Goal: Find specific page/section: Find specific page/section

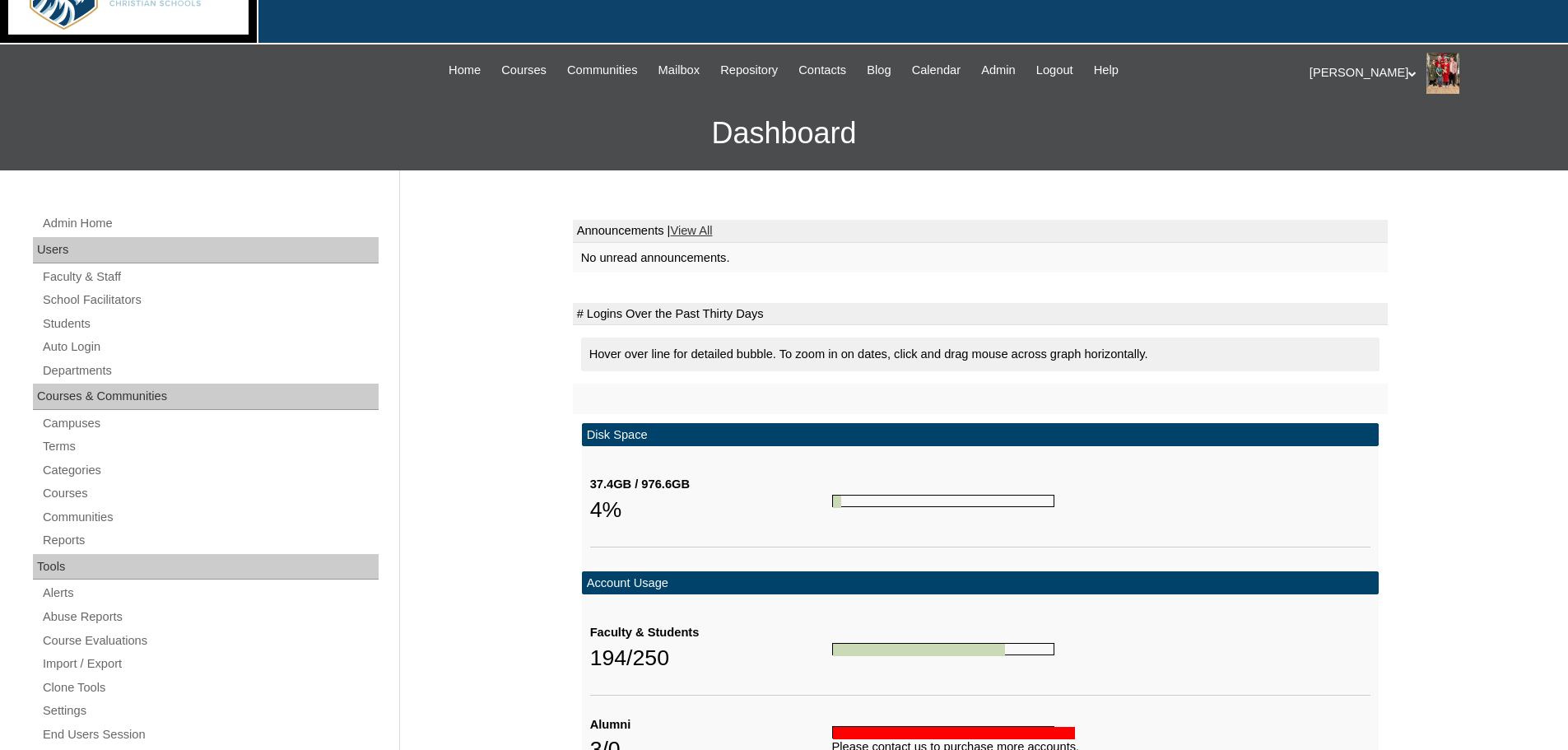
scroll to position [71, 0]
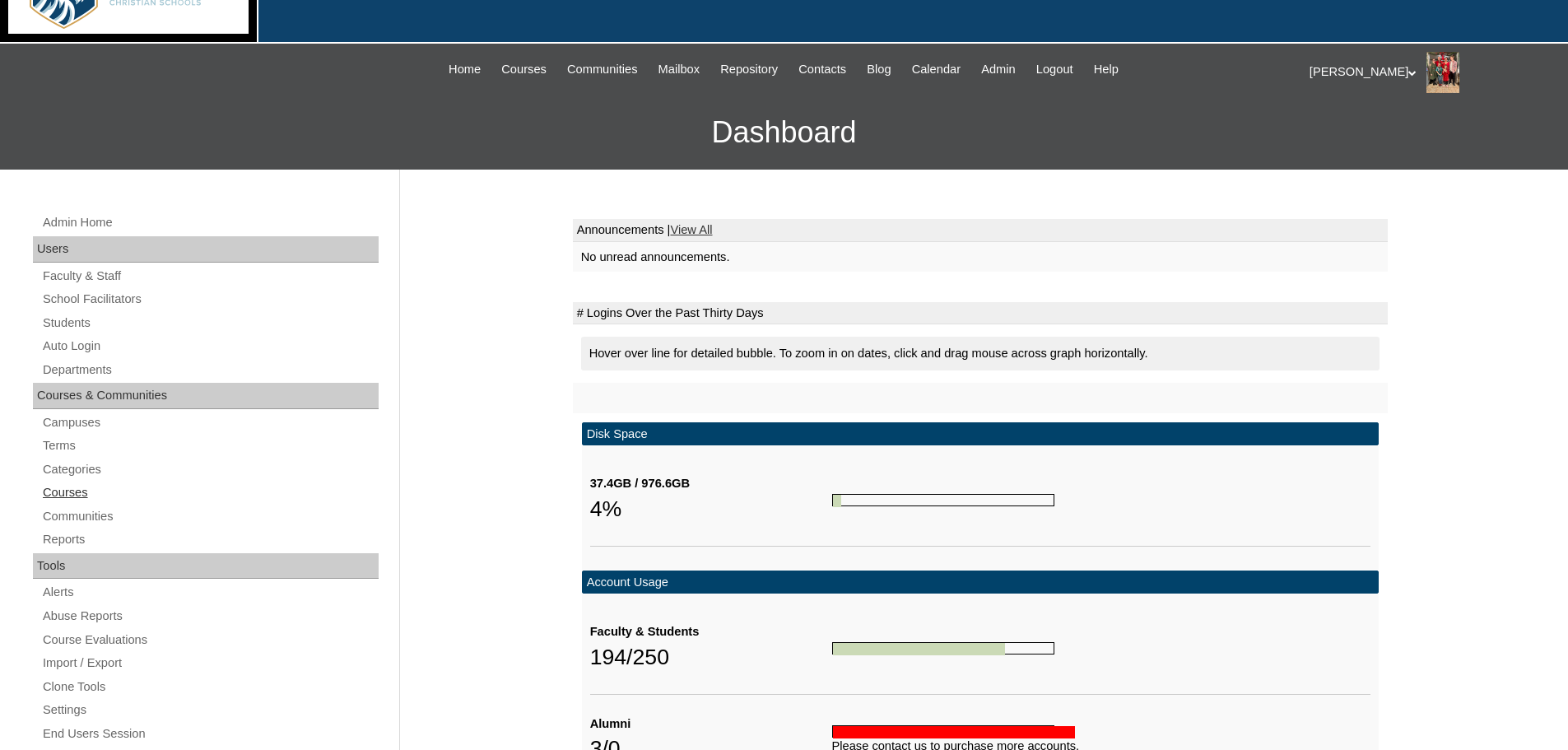
click at [63, 492] on link "Courses" at bounding box center [210, 492] width 337 height 21
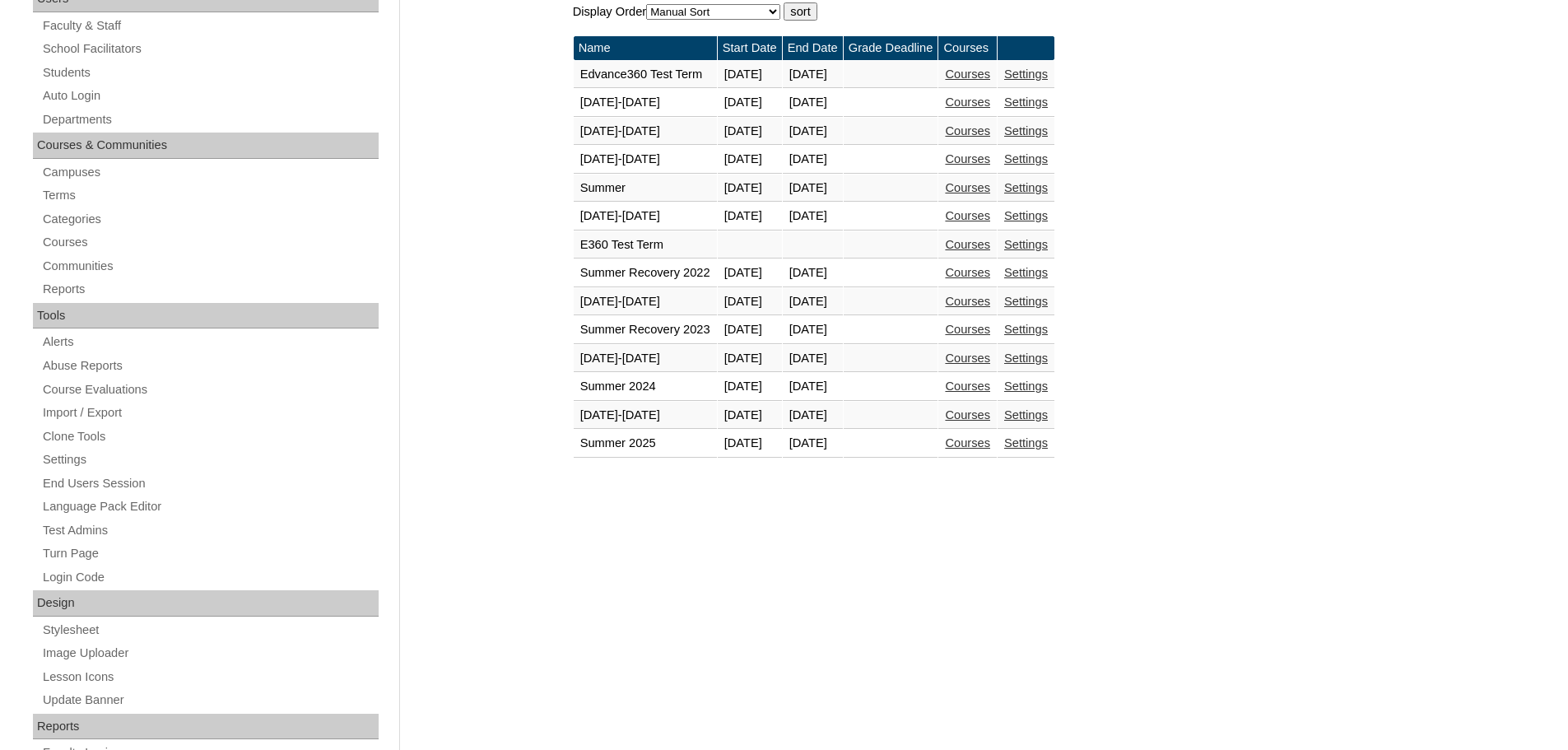
scroll to position [324, 0]
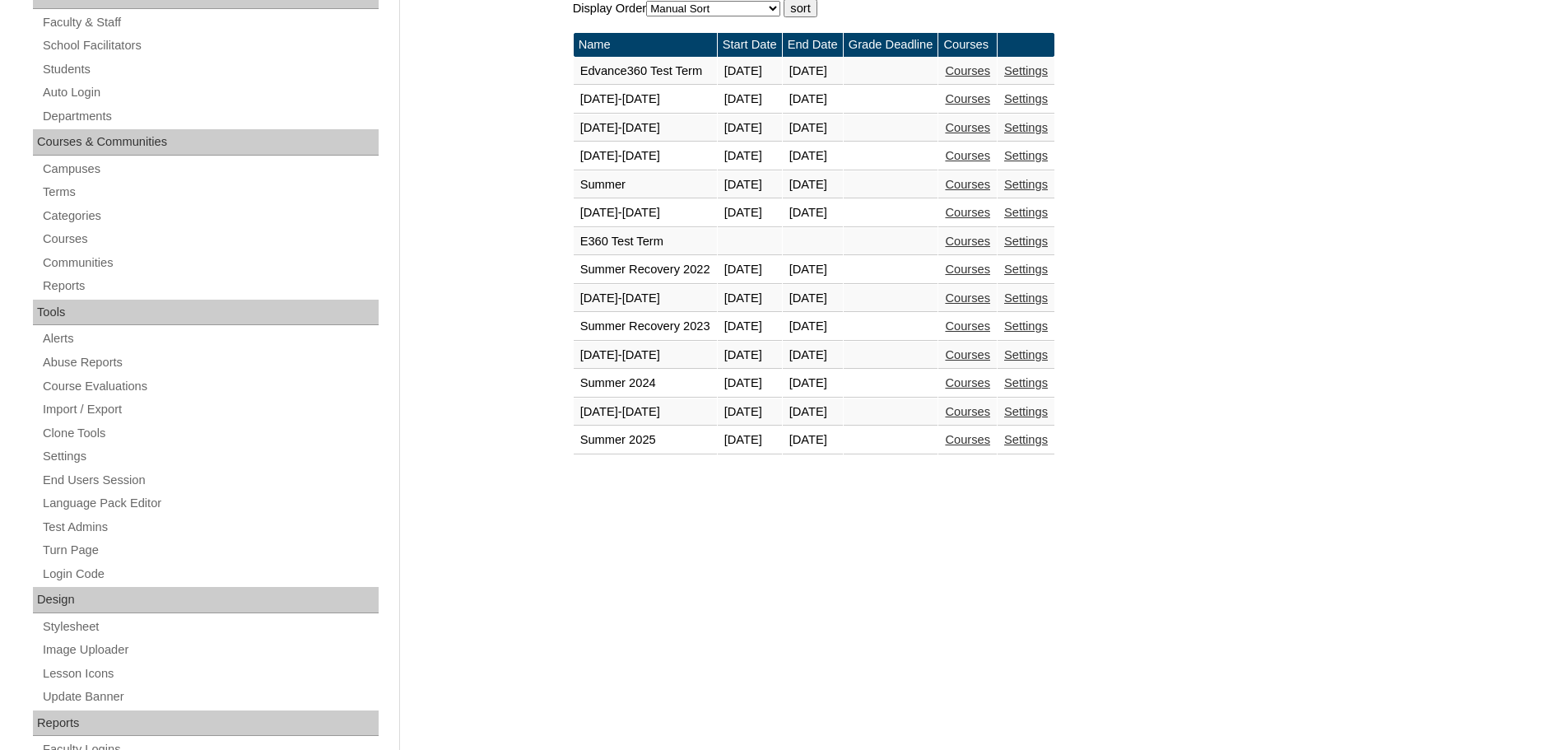
click at [990, 413] on link "Courses" at bounding box center [968, 411] width 45 height 13
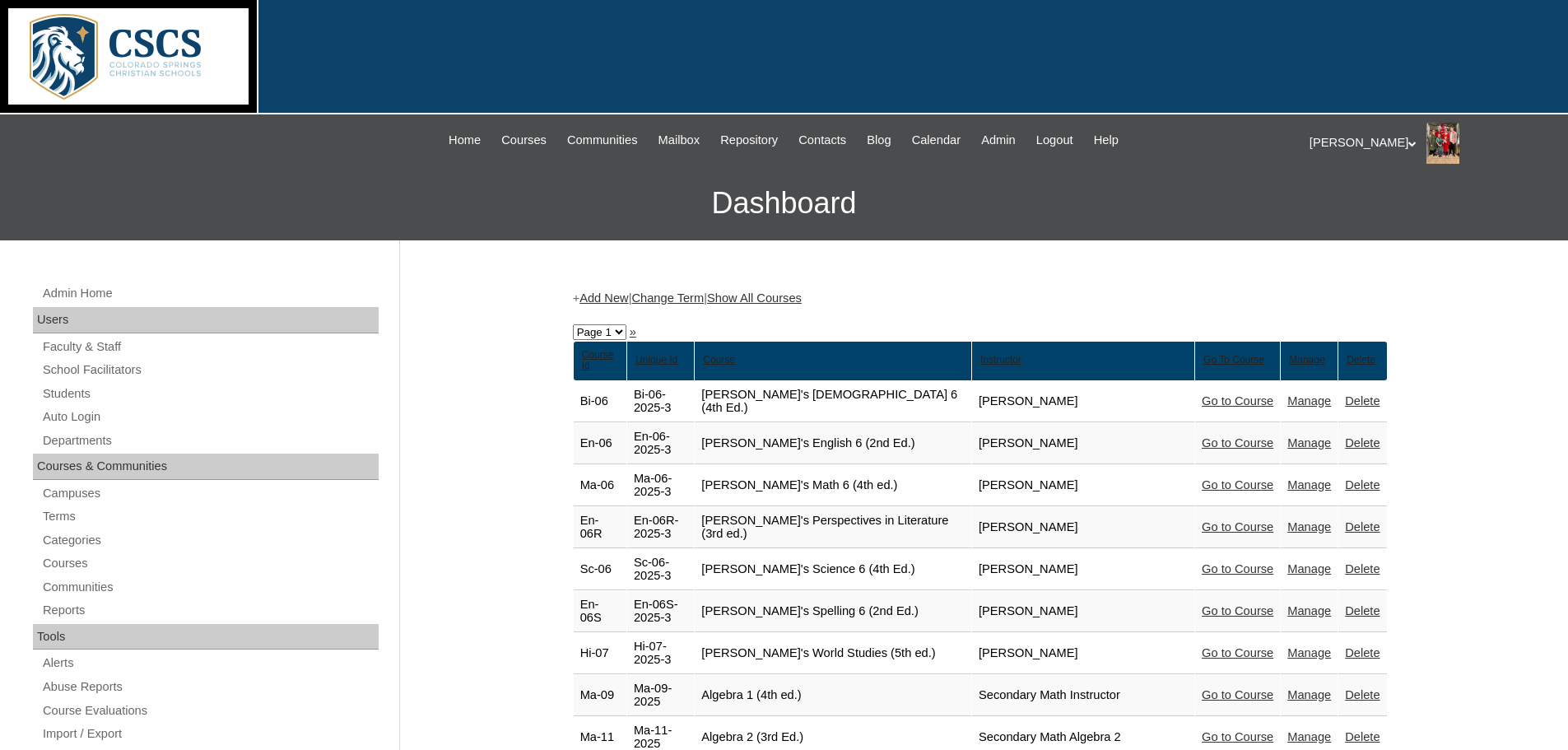
scroll to position [36, 0]
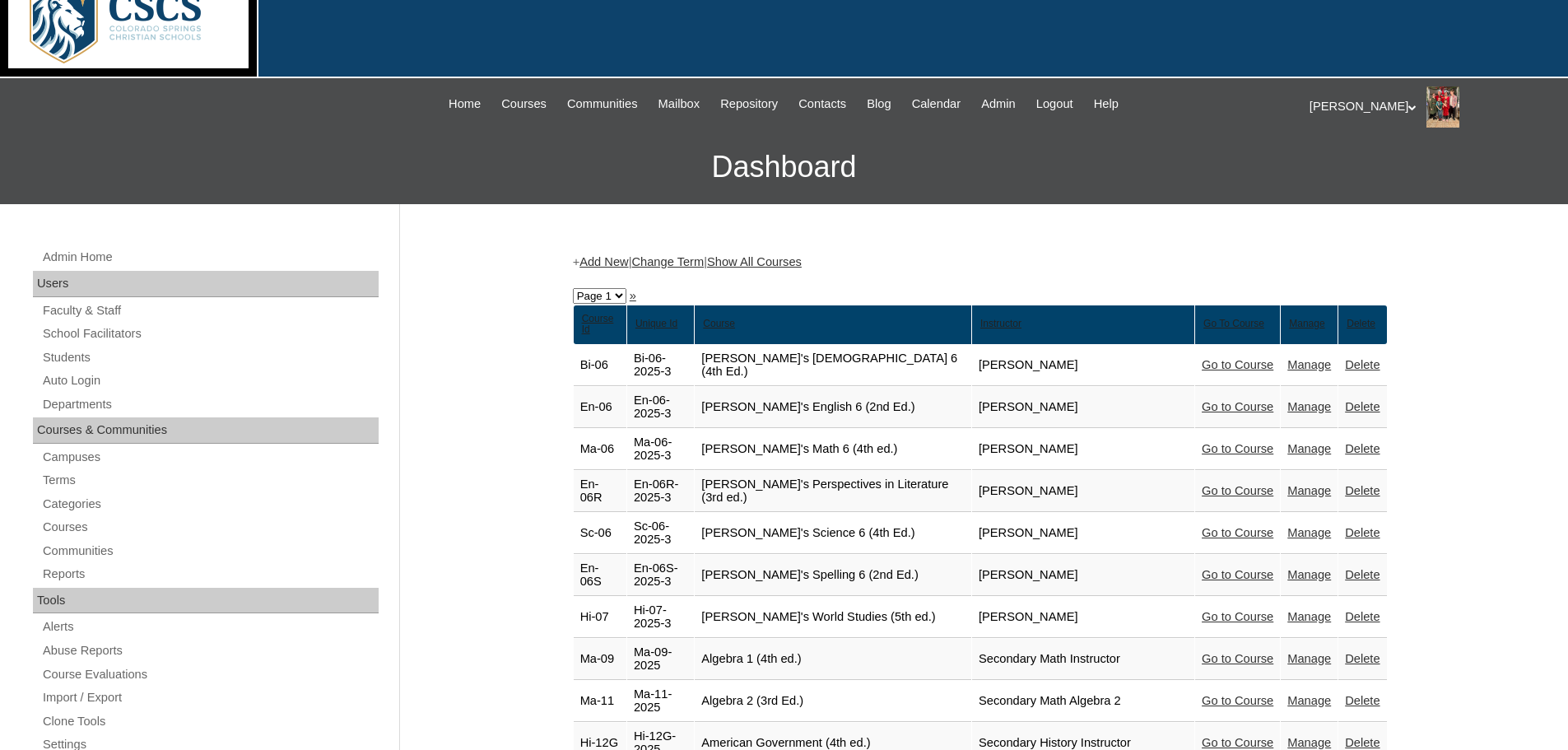
click at [799, 261] on link "Show All Courses" at bounding box center [754, 262] width 95 height 13
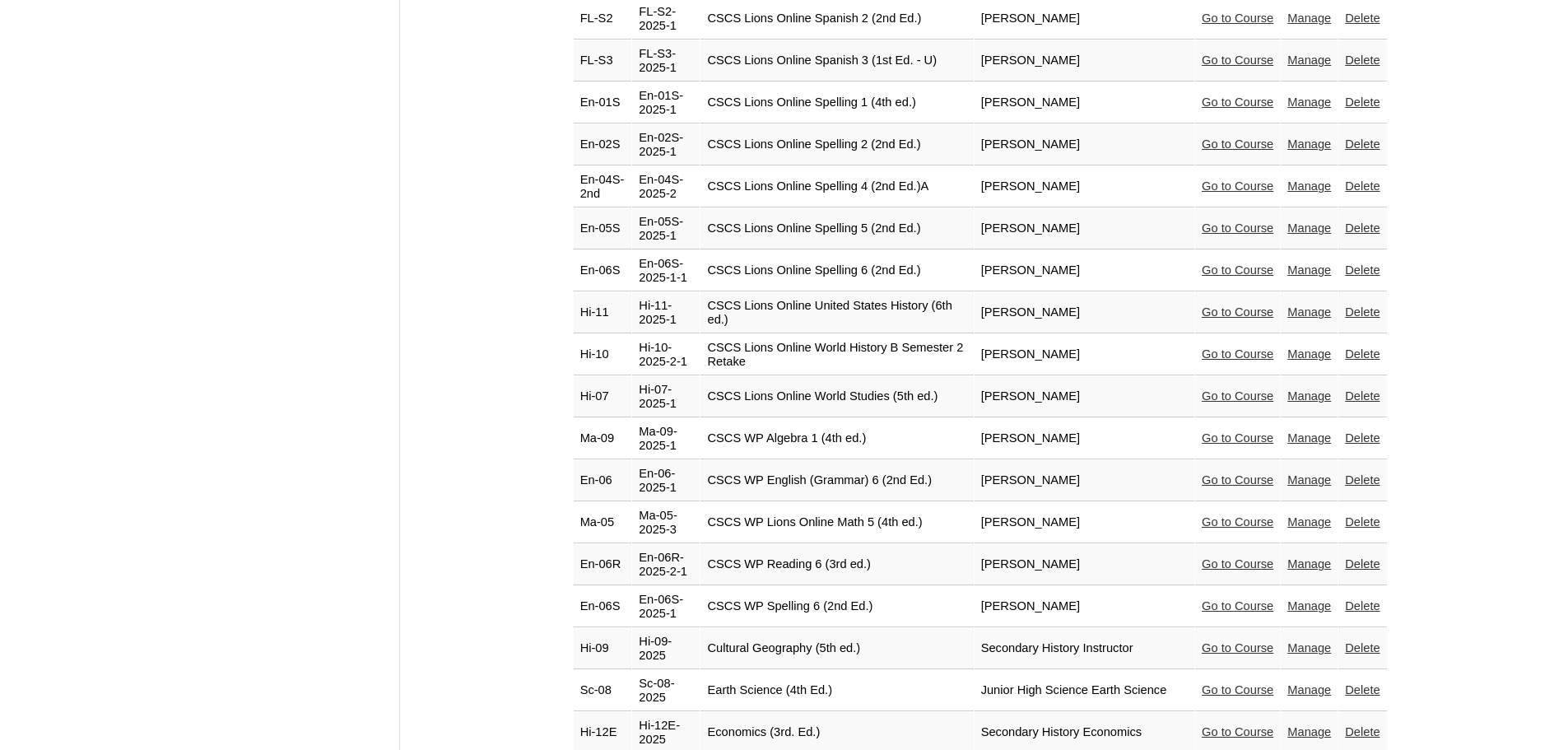
scroll to position [4659, 0]
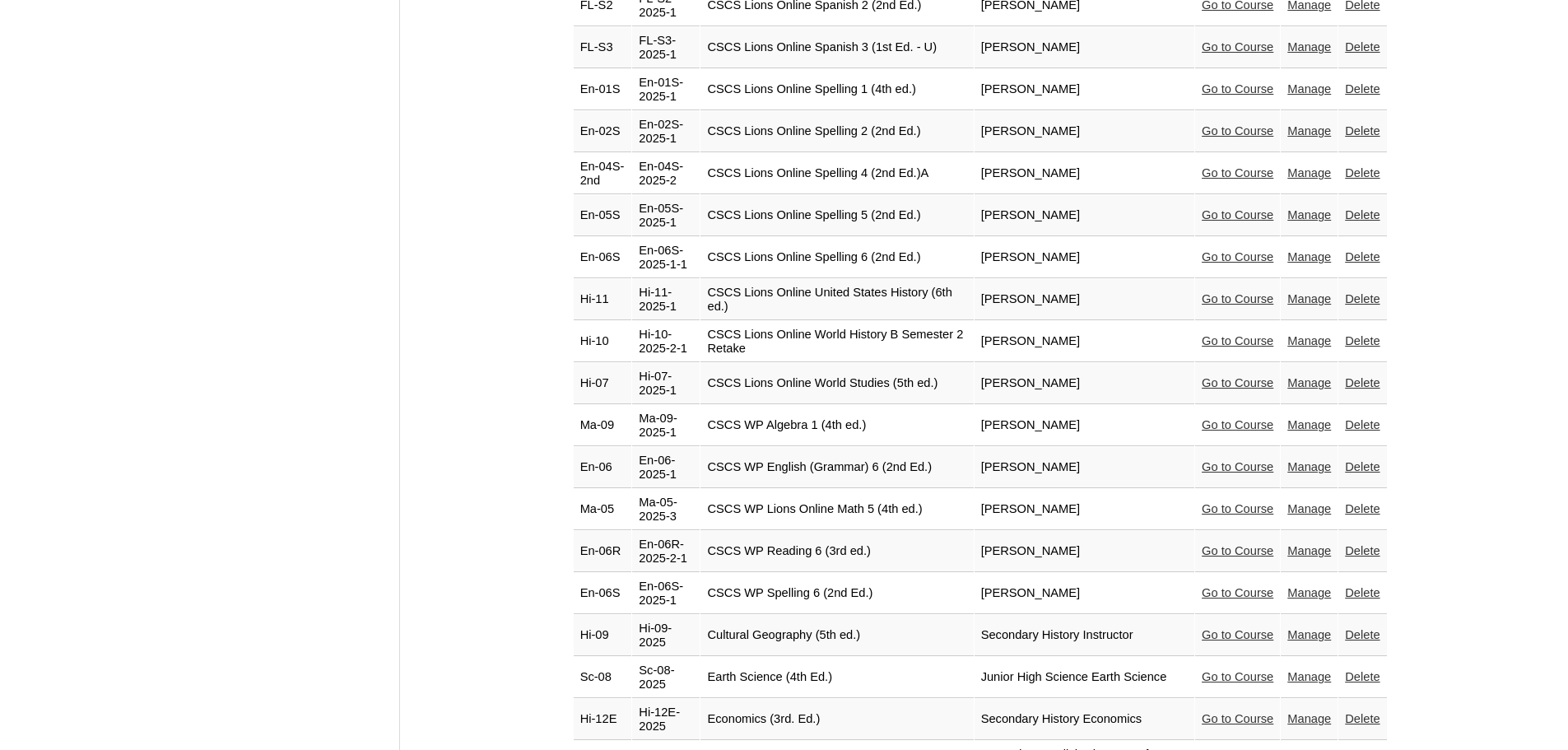
click at [1203, 418] on link "Go to Course" at bounding box center [1238, 424] width 72 height 13
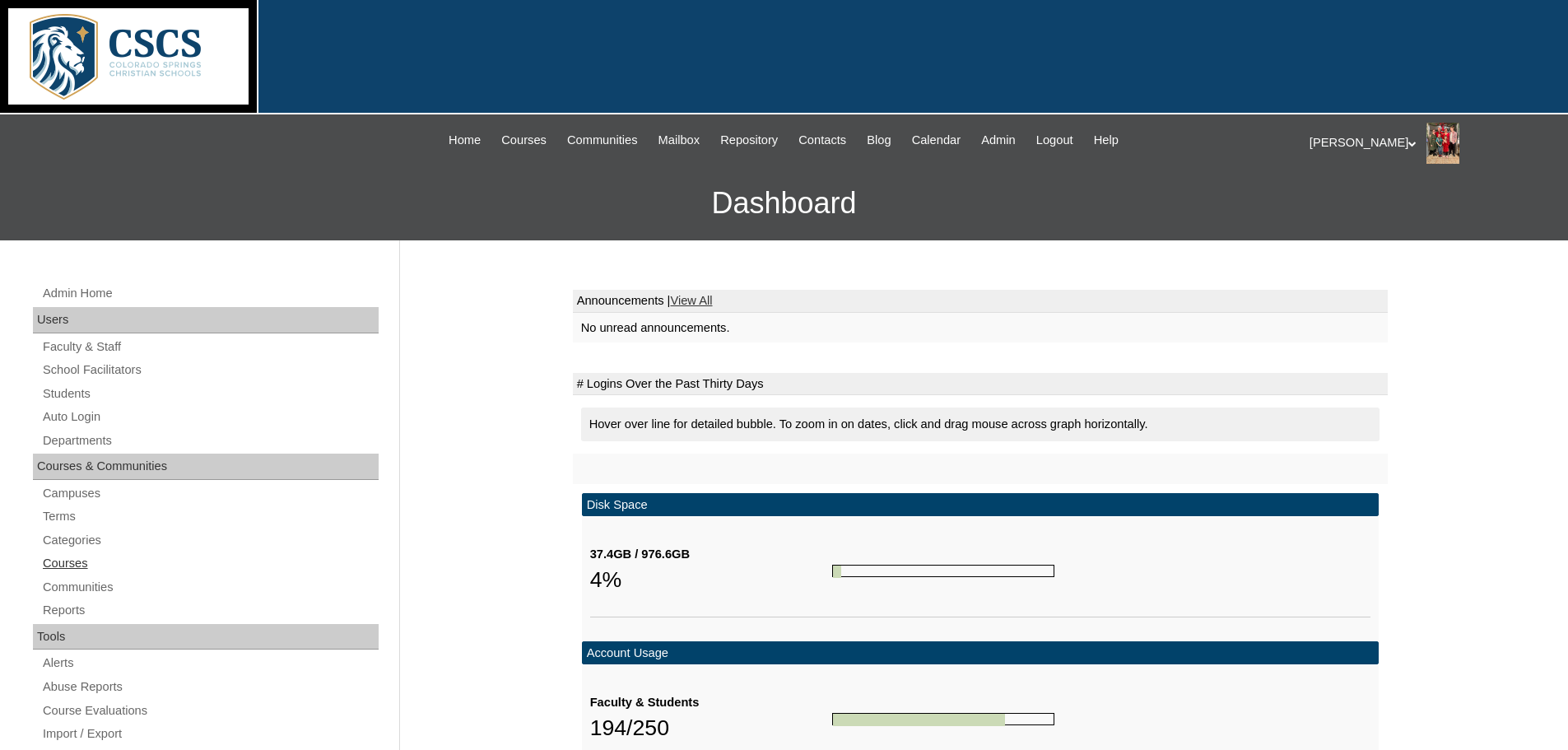
click at [80, 564] on link "Courses" at bounding box center [210, 564] width 337 height 21
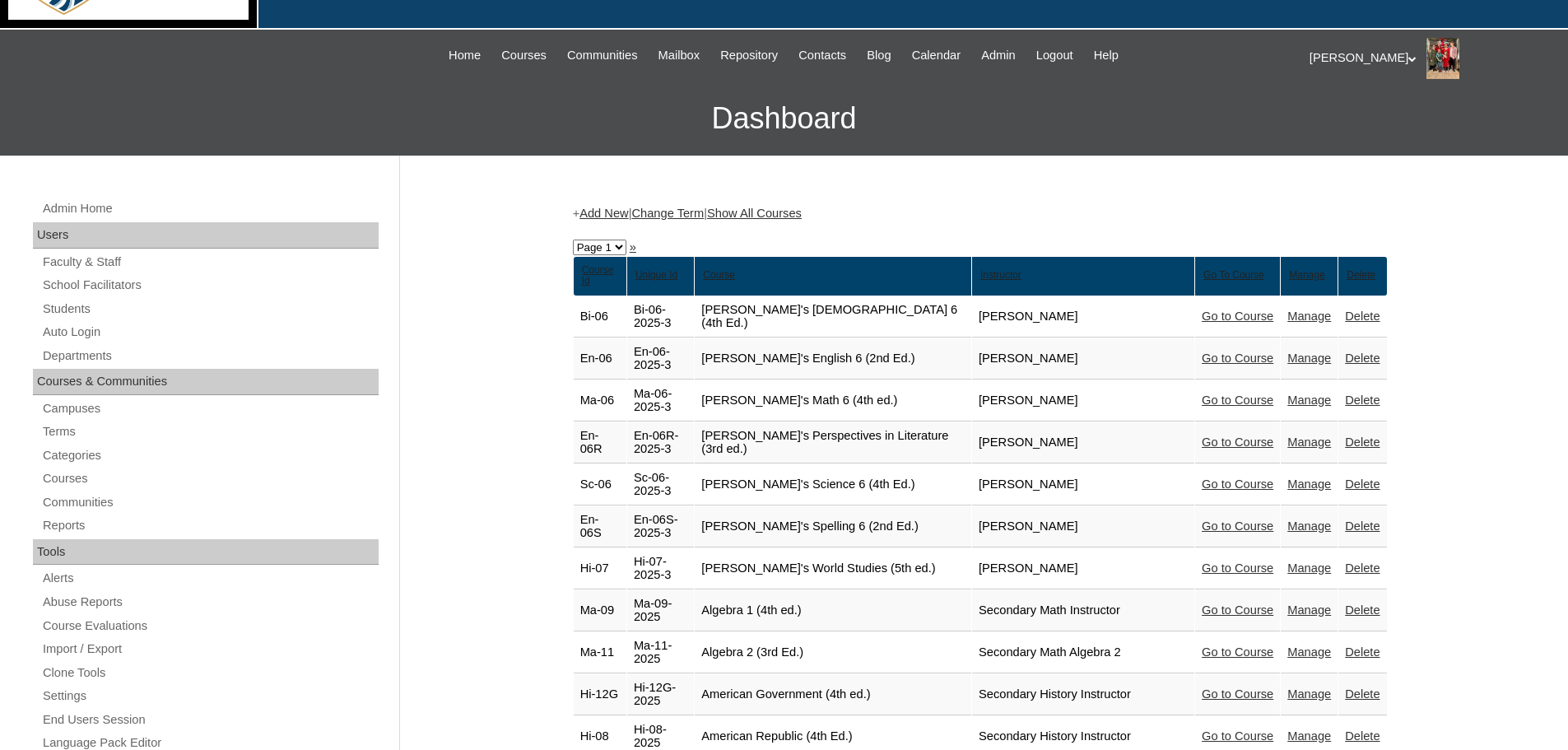
scroll to position [88, 0]
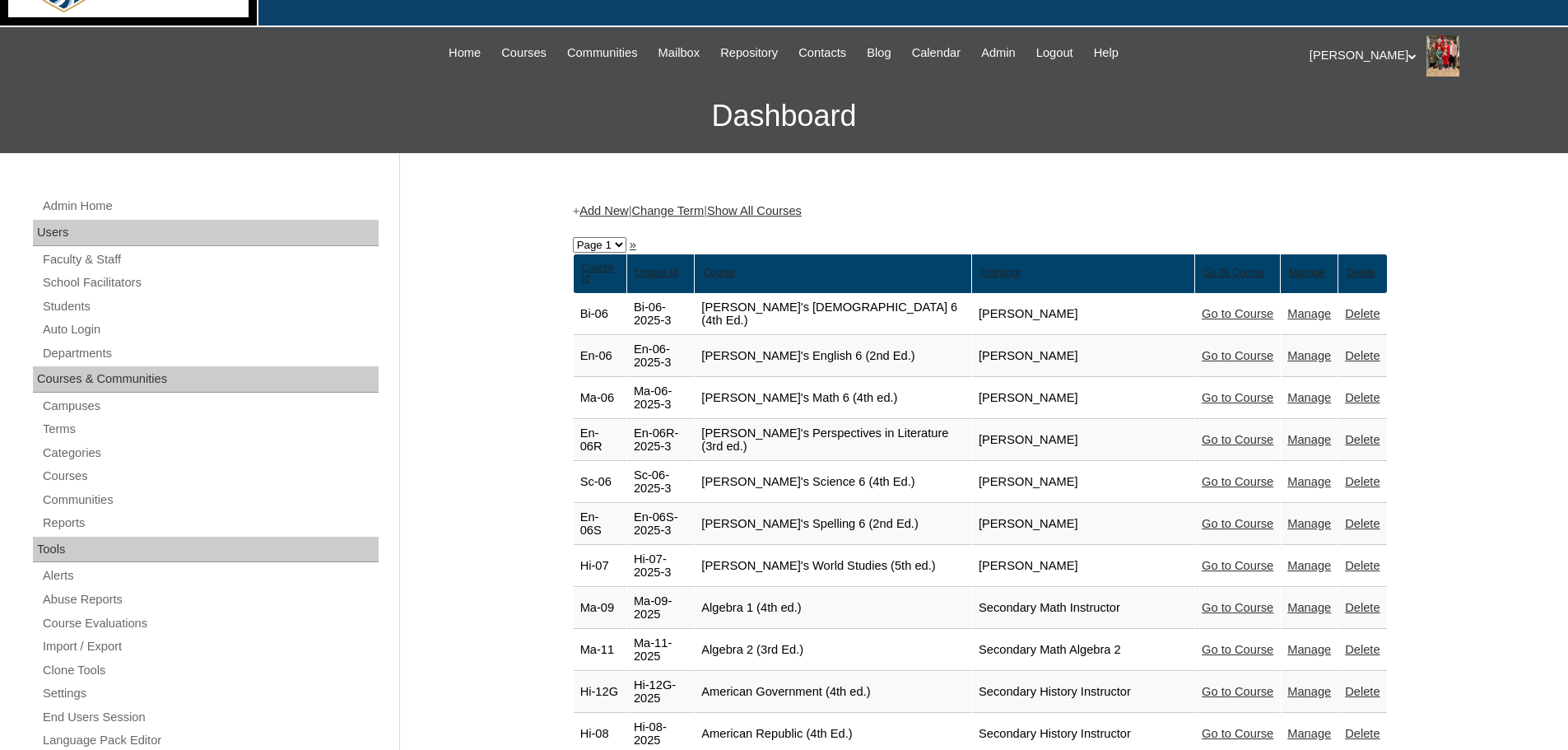
click at [1219, 391] on link "Go to Course" at bounding box center [1238, 397] width 72 height 13
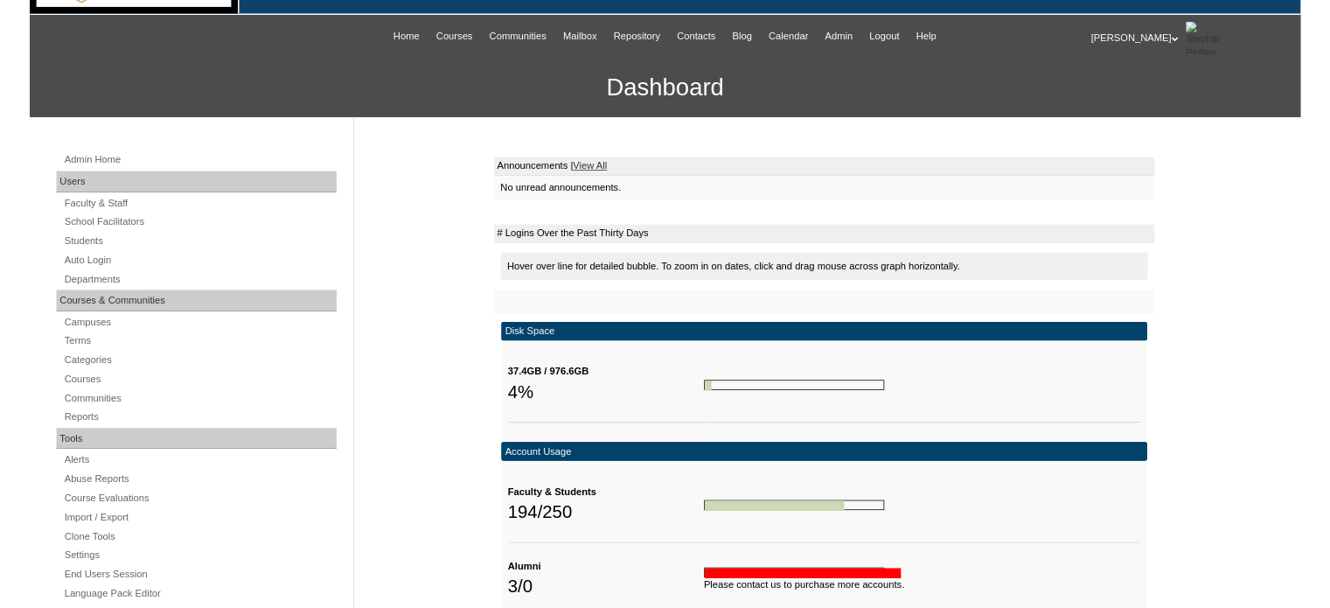
scroll to position [101, 0]
